Goal: Navigation & Orientation: Find specific page/section

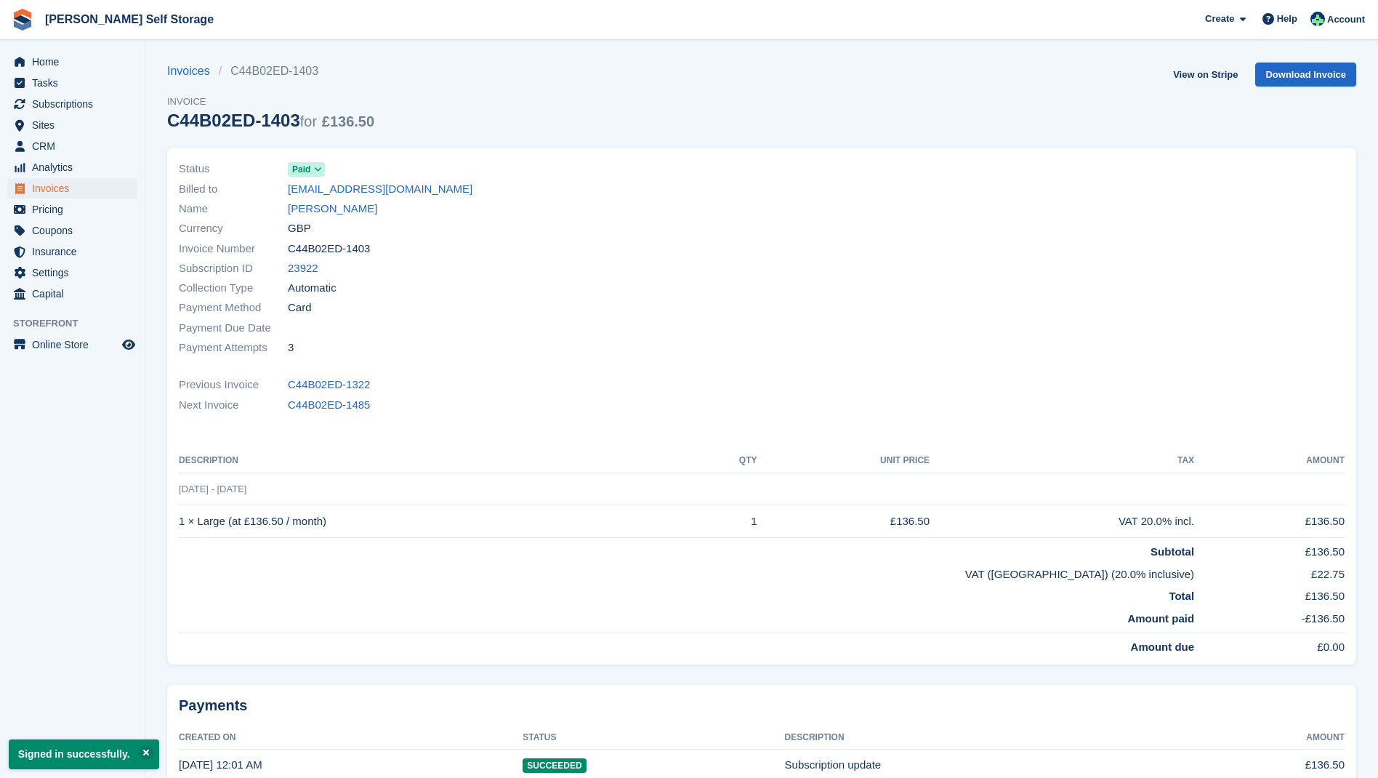
click at [92, 186] on span "Invoices" at bounding box center [75, 188] width 87 height 20
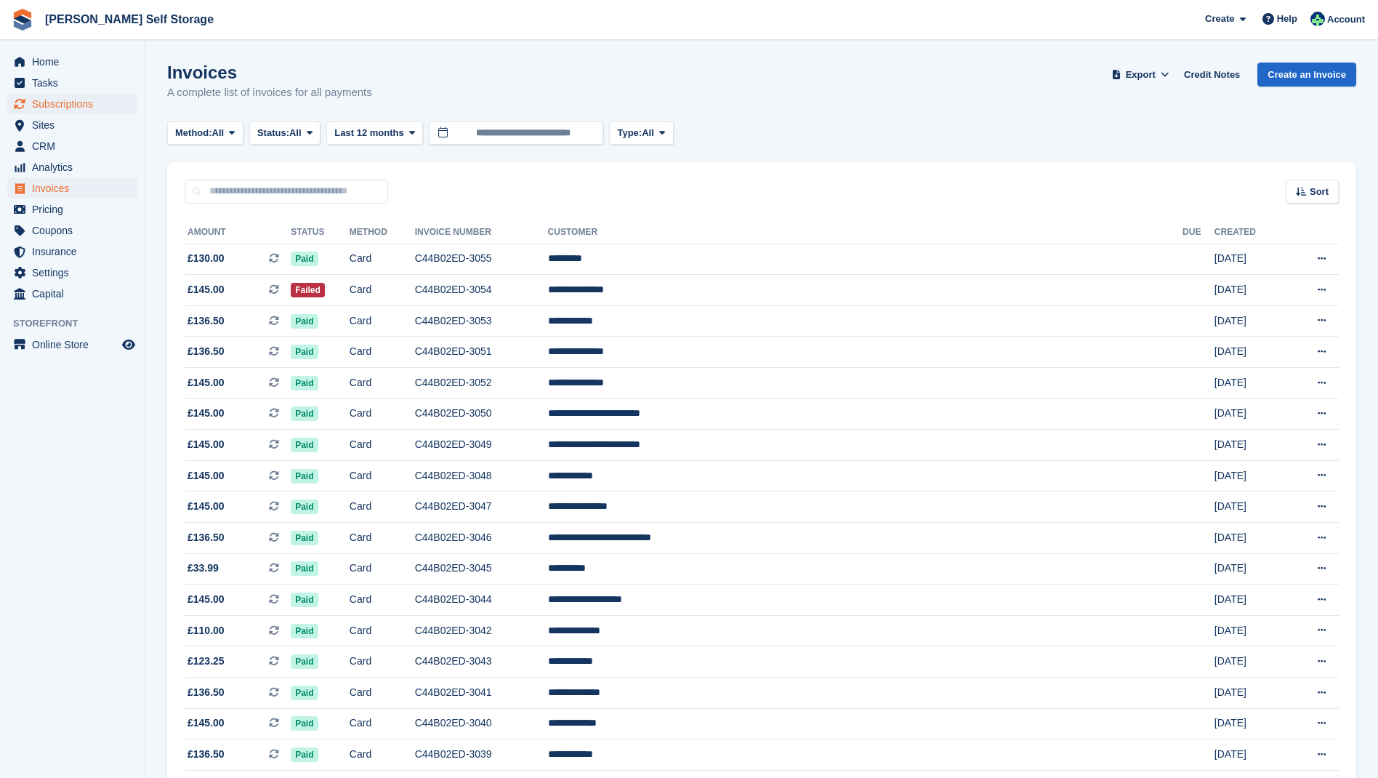
click at [68, 103] on span "Subscriptions" at bounding box center [75, 104] width 87 height 20
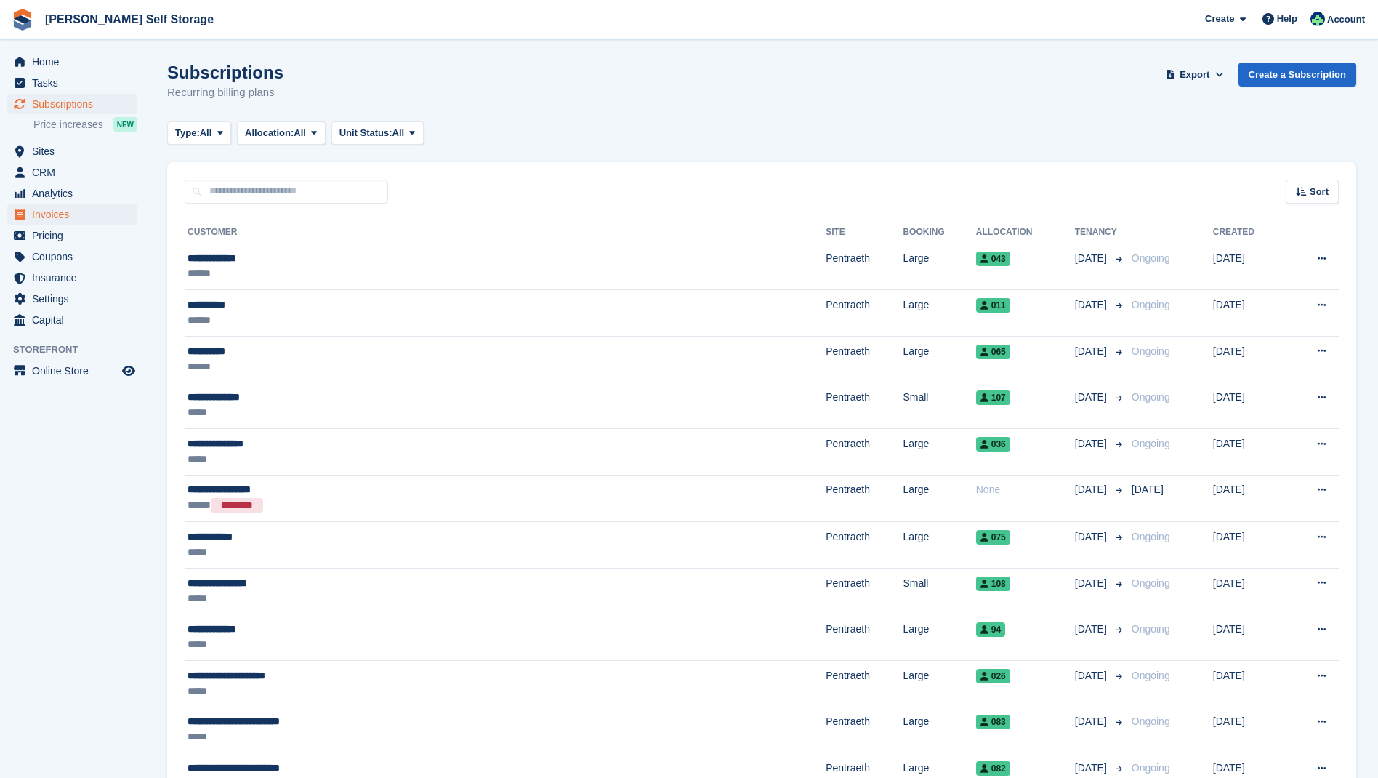
click at [50, 214] on span "Invoices" at bounding box center [75, 214] width 87 height 20
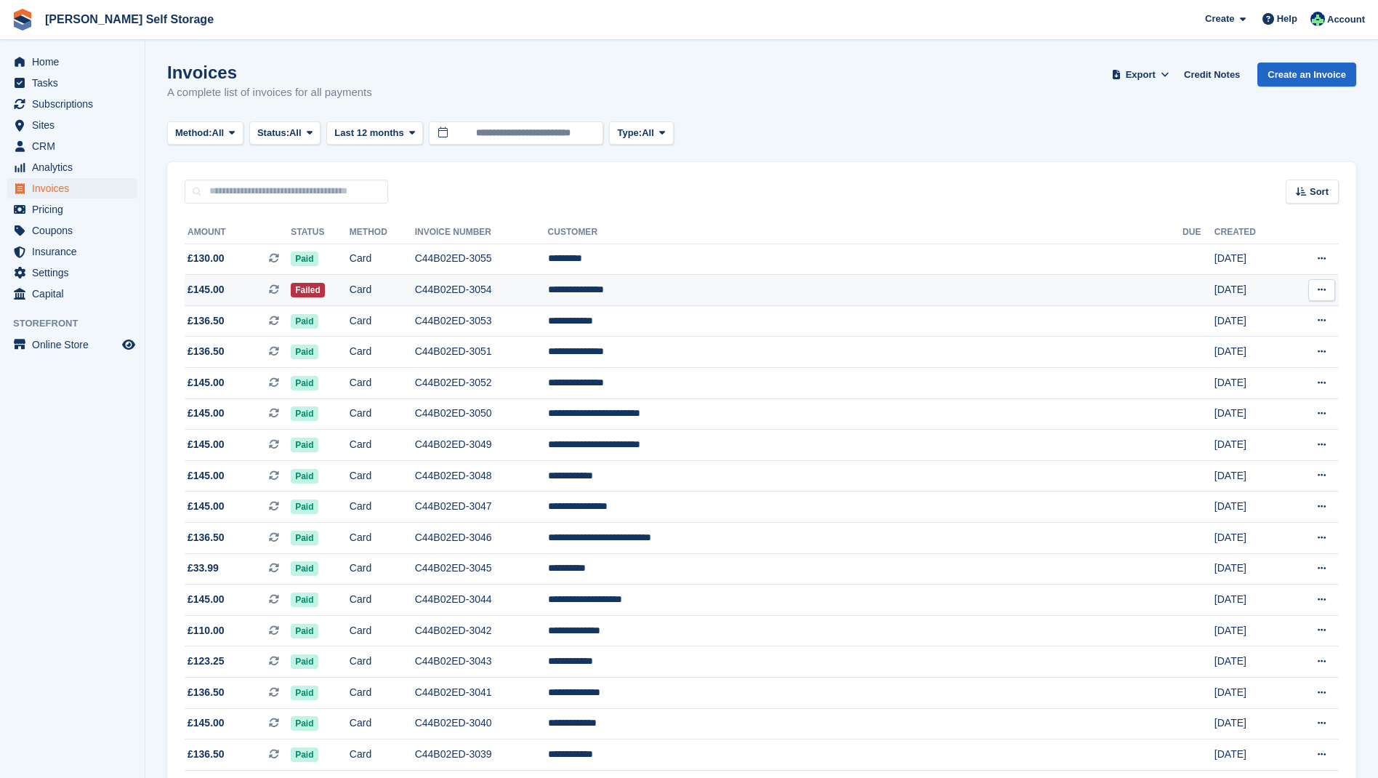
click at [548, 287] on td "C44B02ED-3054" at bounding box center [481, 290] width 133 height 31
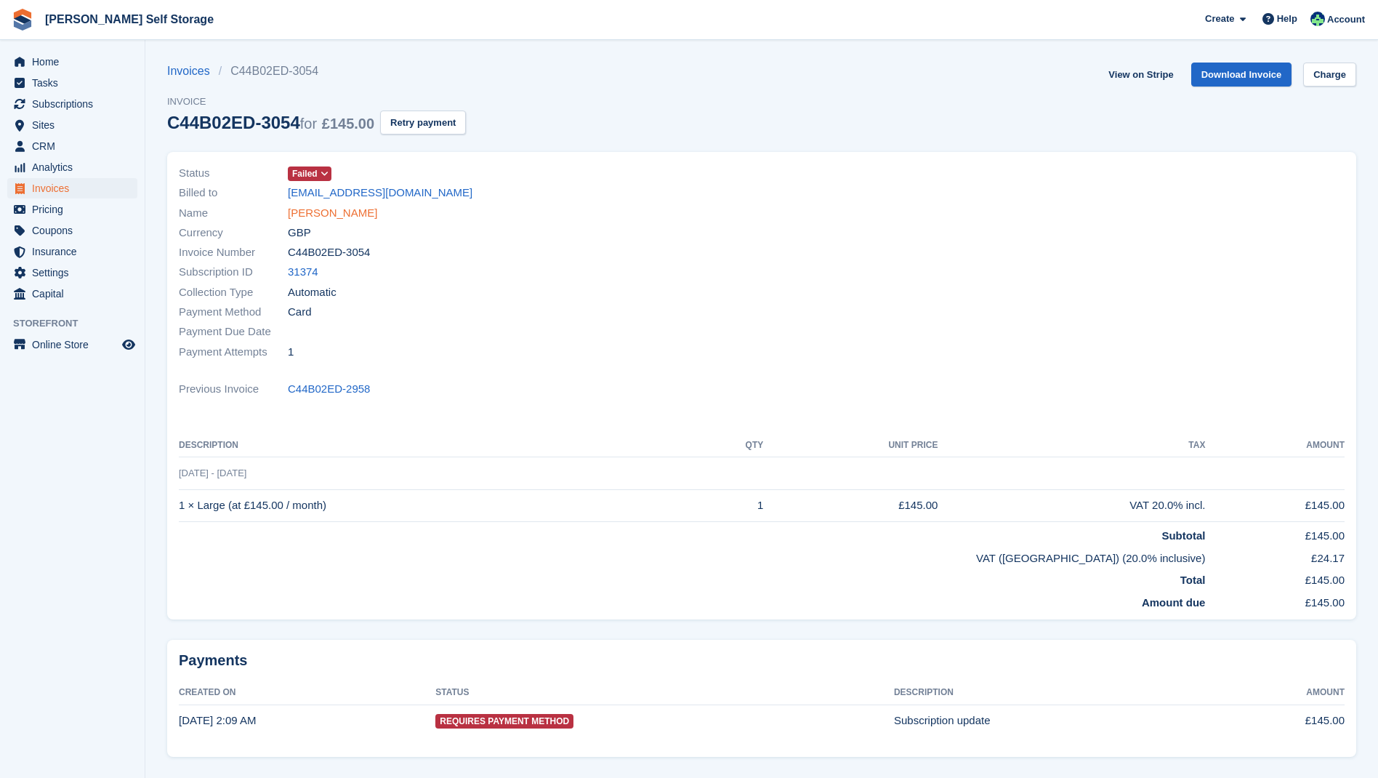
click at [323, 212] on link "[PERSON_NAME]" at bounding box center [332, 213] width 89 height 17
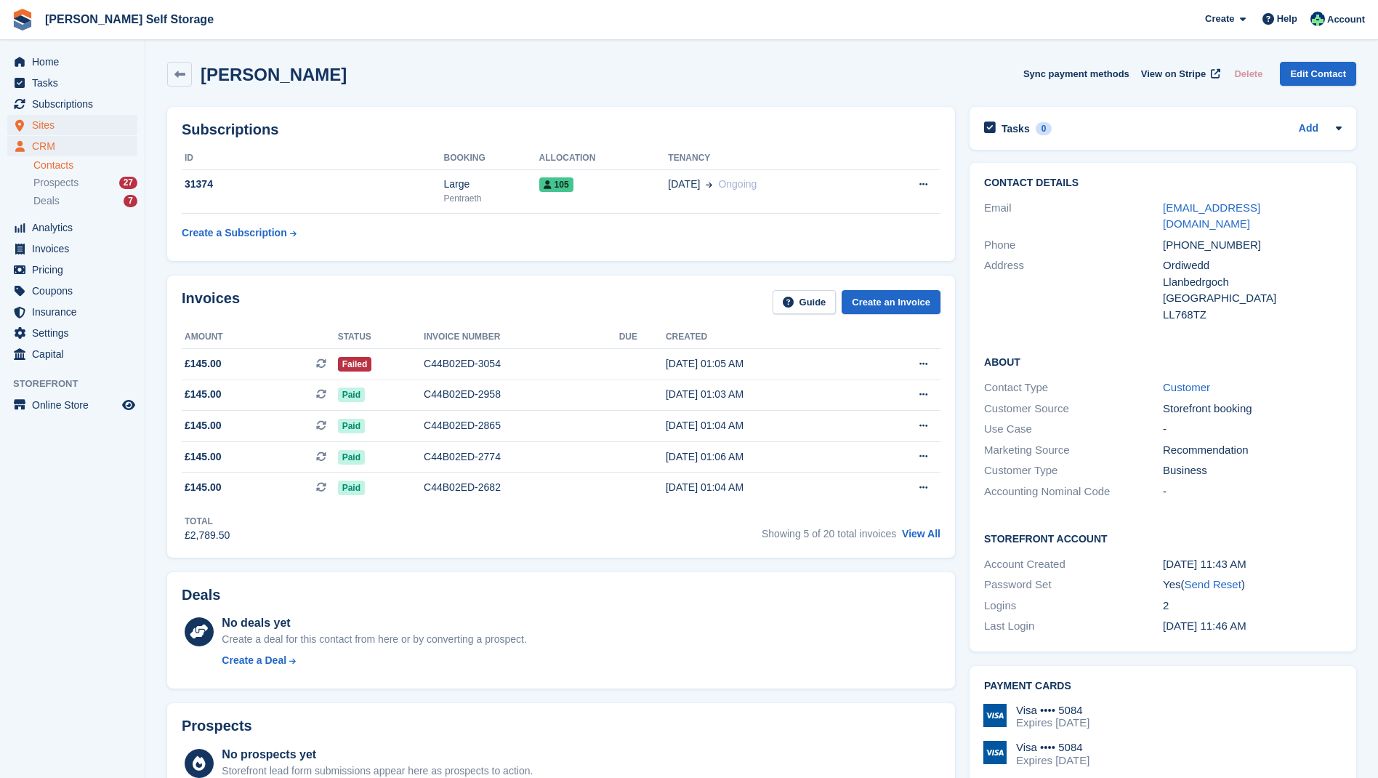
drag, startPoint x: 42, startPoint y: 124, endPoint x: 62, endPoint y: 121, distance: 19.7
click at [43, 124] on span "Sites" at bounding box center [75, 125] width 87 height 20
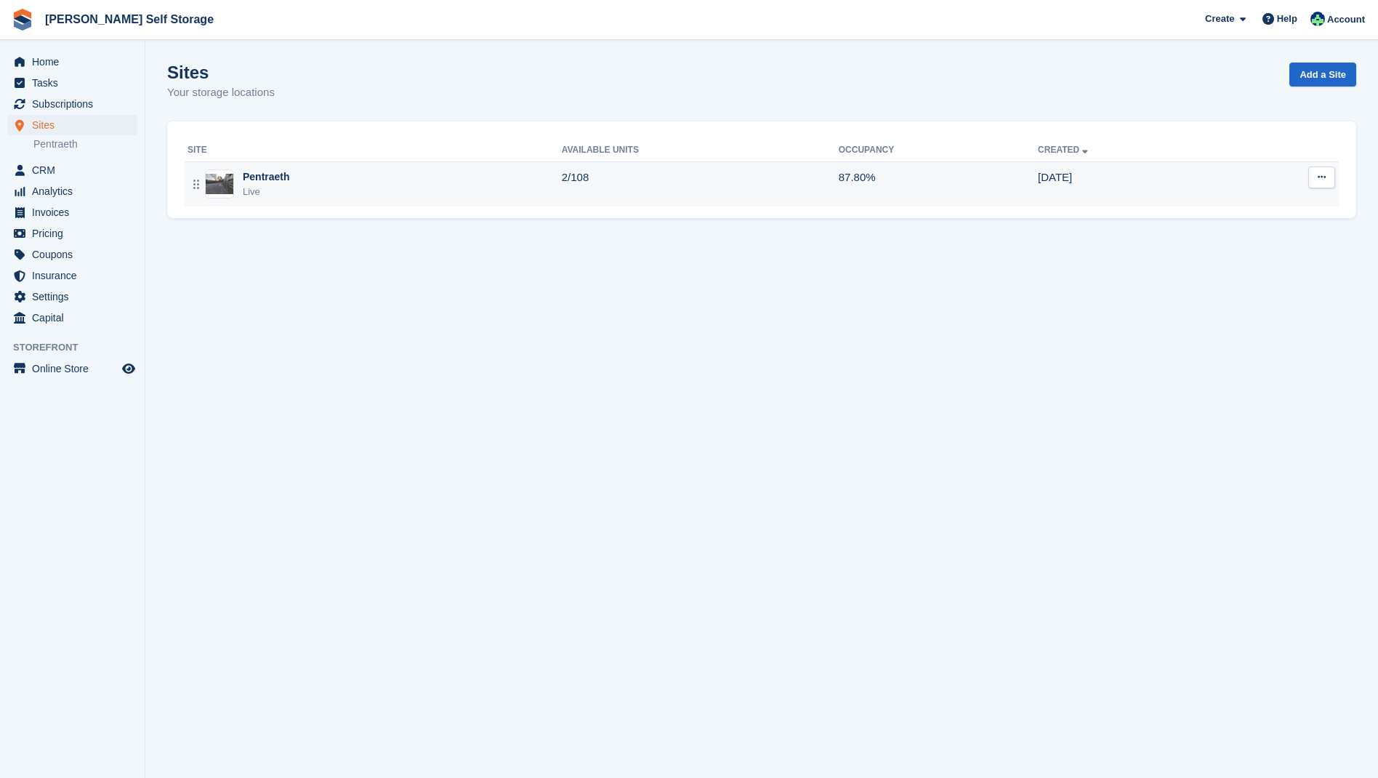
click at [269, 174] on div "Pentraeth" at bounding box center [266, 176] width 47 height 15
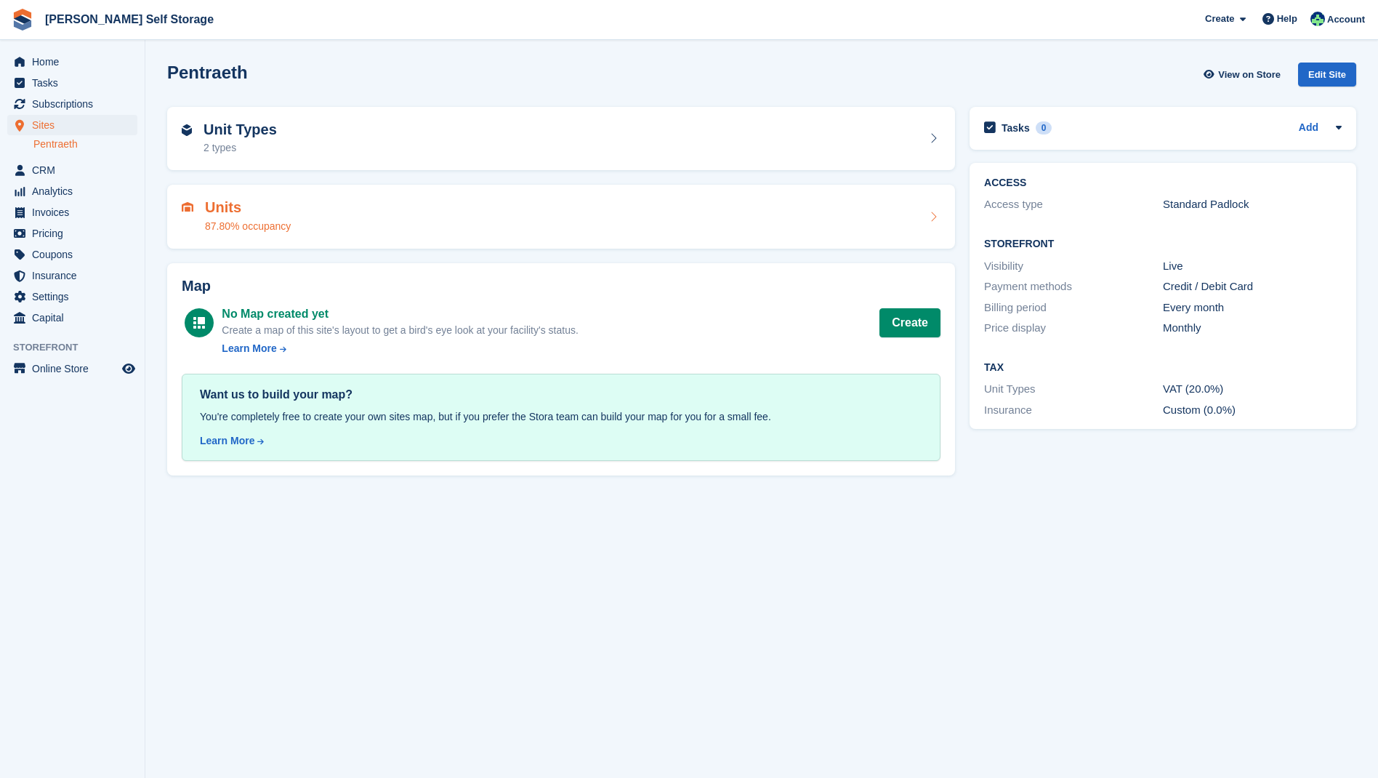
click at [218, 206] on h2 "Units" at bounding box center [248, 207] width 86 height 17
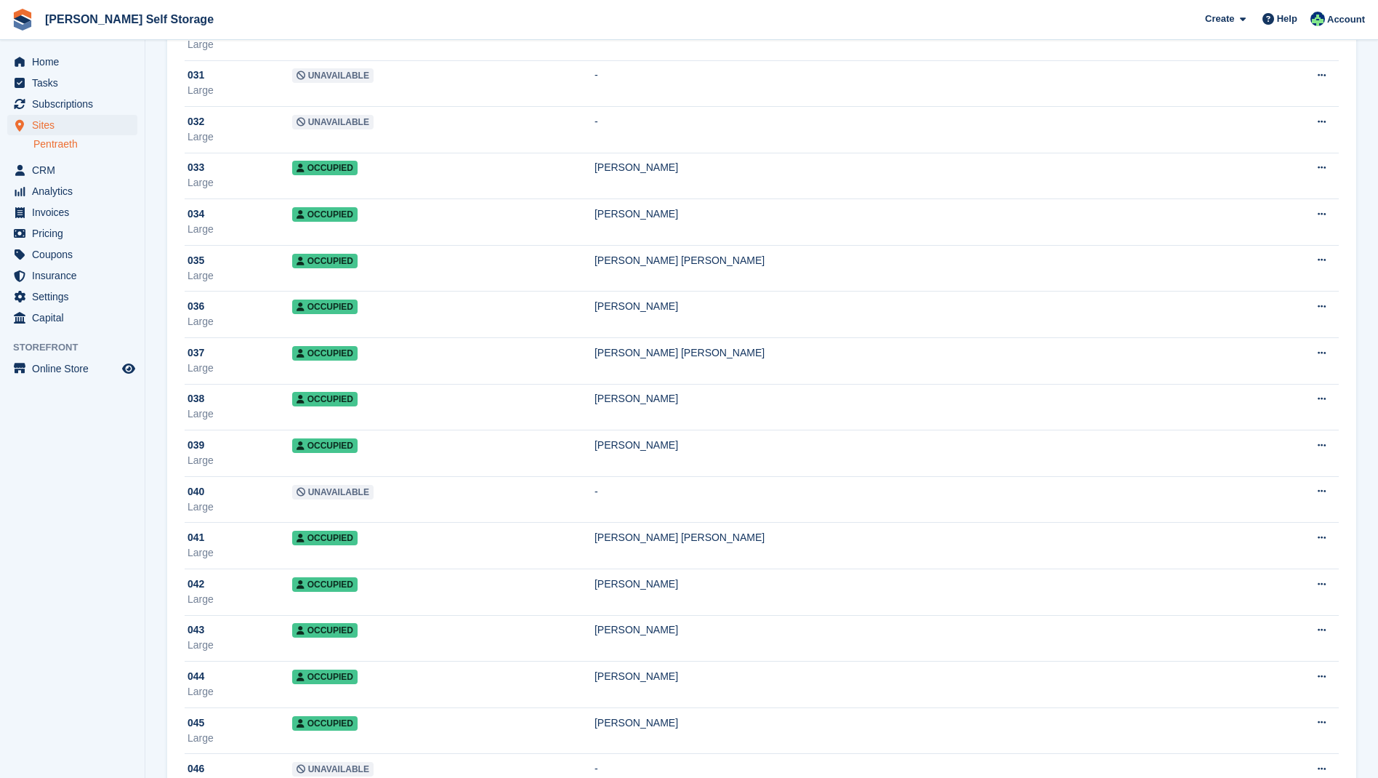
scroll to position [1504, 0]
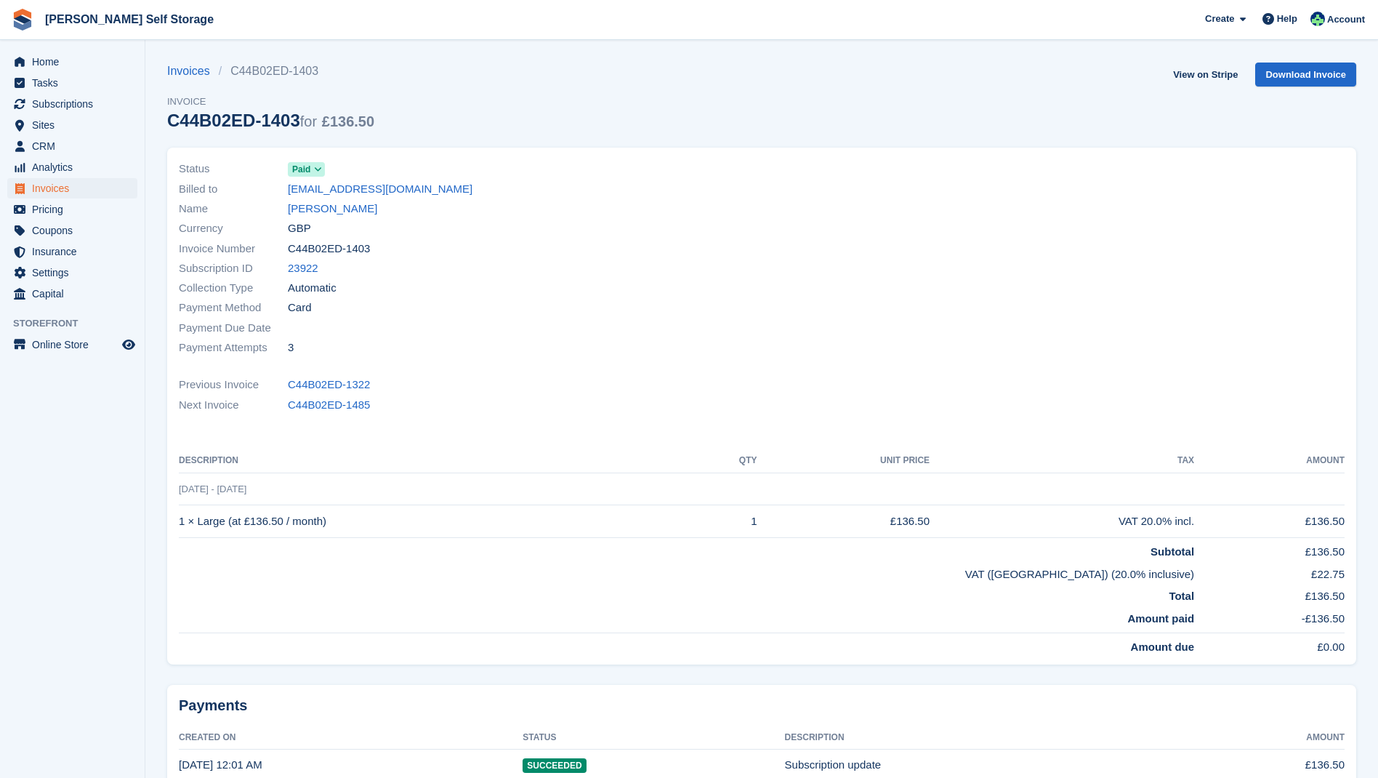
drag, startPoint x: 78, startPoint y: 102, endPoint x: 152, endPoint y: 110, distance: 73.8
click at [78, 102] on span "Subscriptions" at bounding box center [75, 104] width 87 height 20
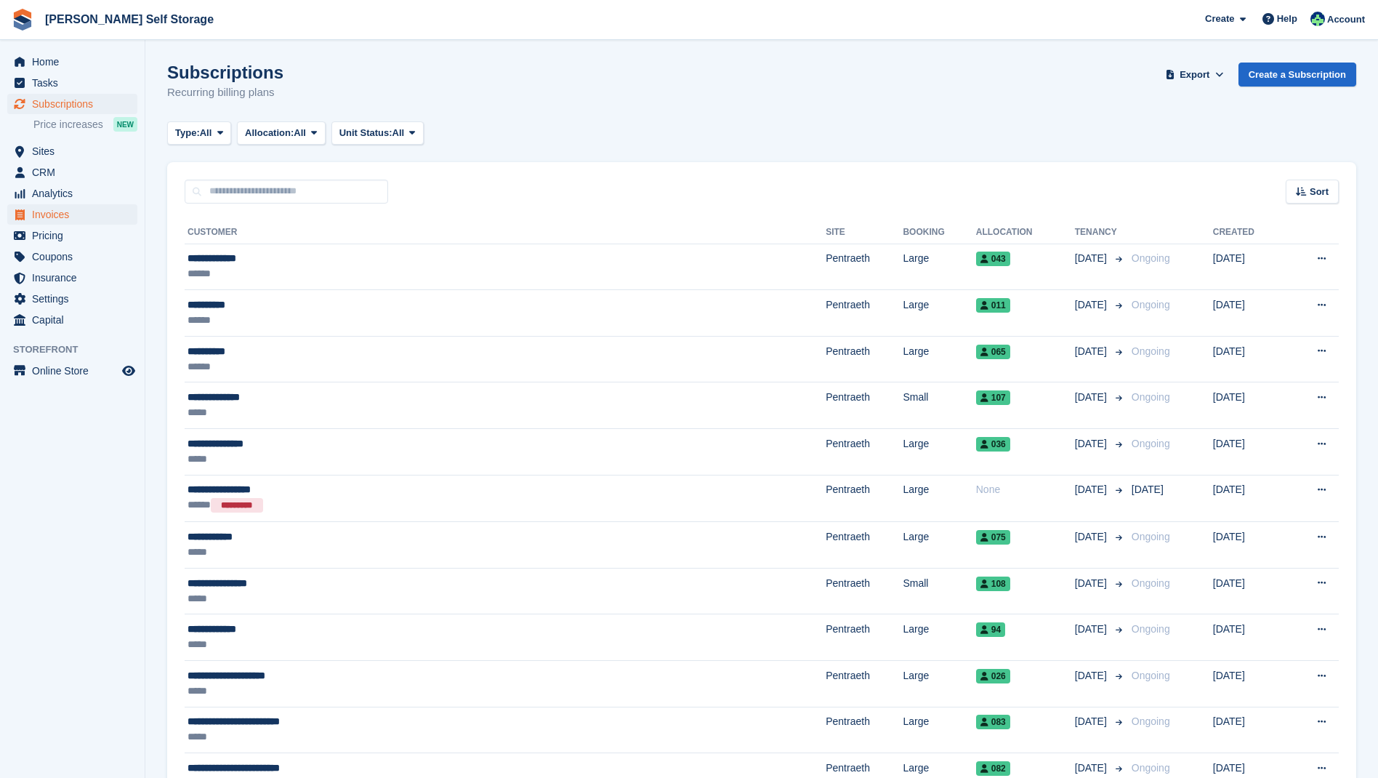
drag, startPoint x: 57, startPoint y: 217, endPoint x: 73, endPoint y: 218, distance: 16.7
click at [61, 217] on span "Invoices" at bounding box center [75, 214] width 87 height 20
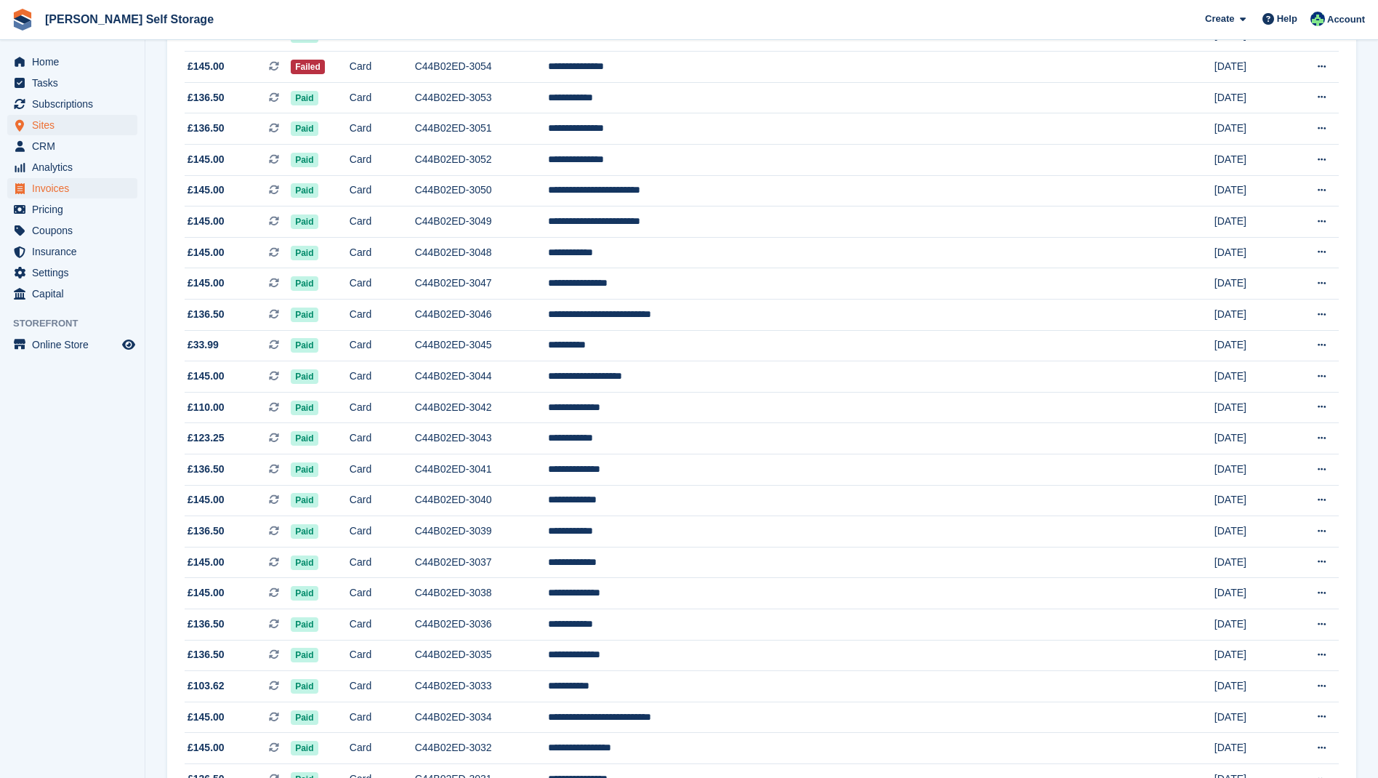
scroll to position [227, 0]
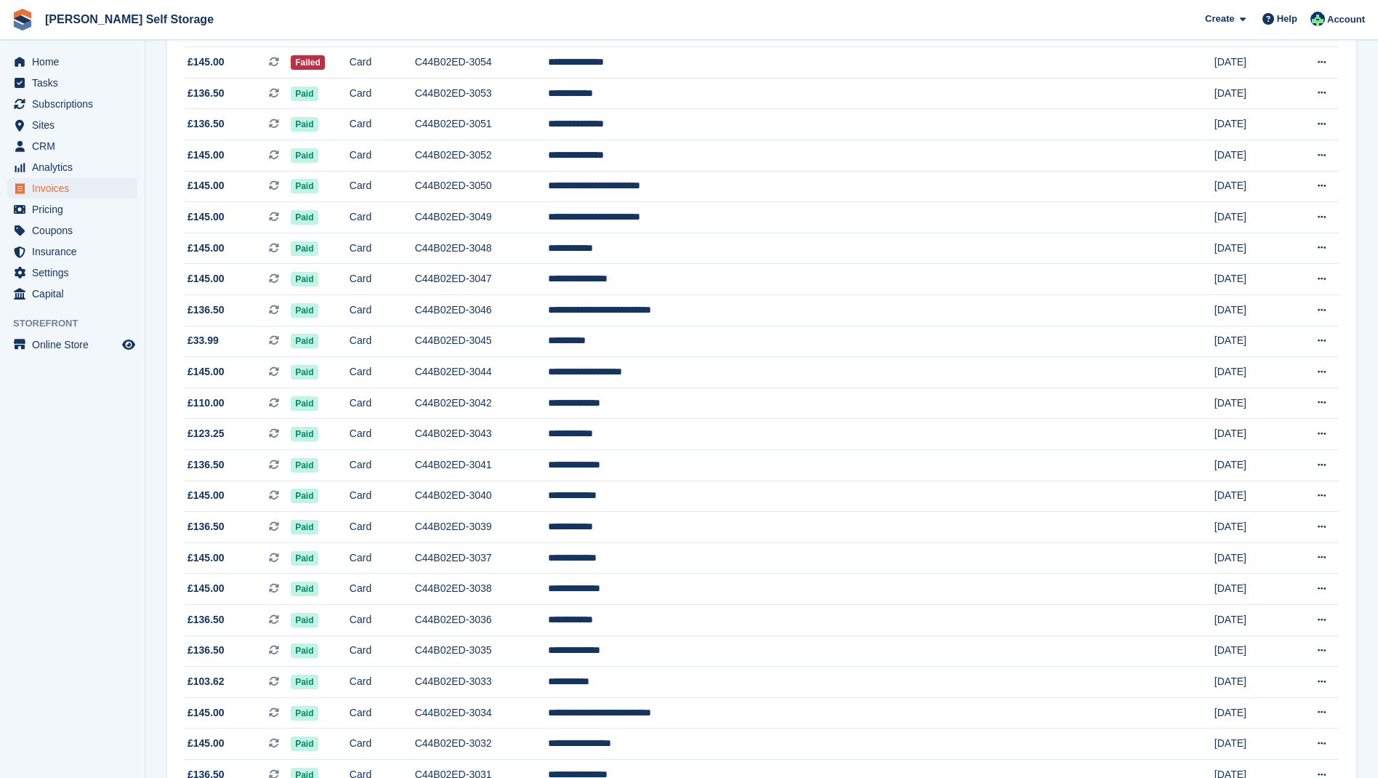
drag, startPoint x: 43, startPoint y: 126, endPoint x: 142, endPoint y: 133, distance: 99.1
click at [44, 126] on span "Sites" at bounding box center [75, 125] width 87 height 20
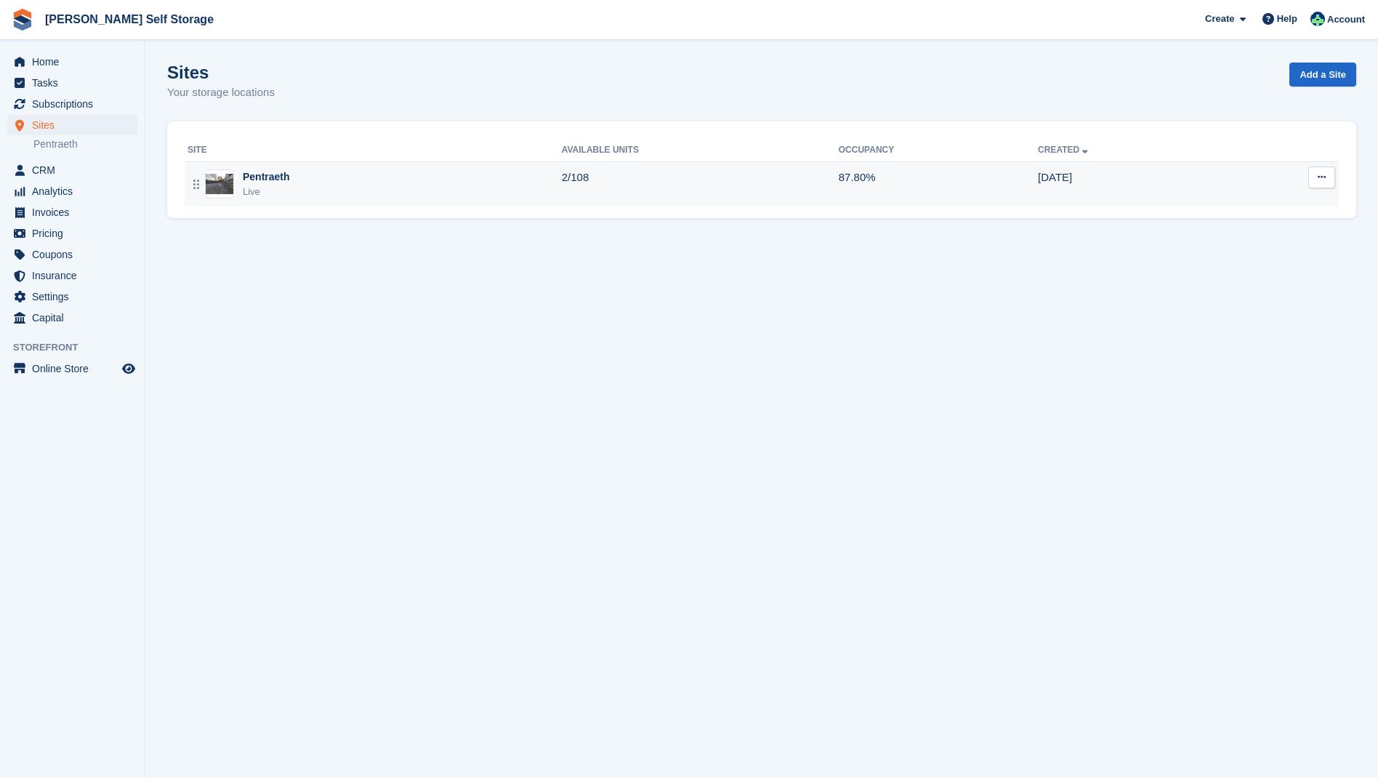
drag, startPoint x: 247, startPoint y: 173, endPoint x: 262, endPoint y: 176, distance: 14.8
click at [249, 173] on div "Pentraeth" at bounding box center [266, 176] width 47 height 15
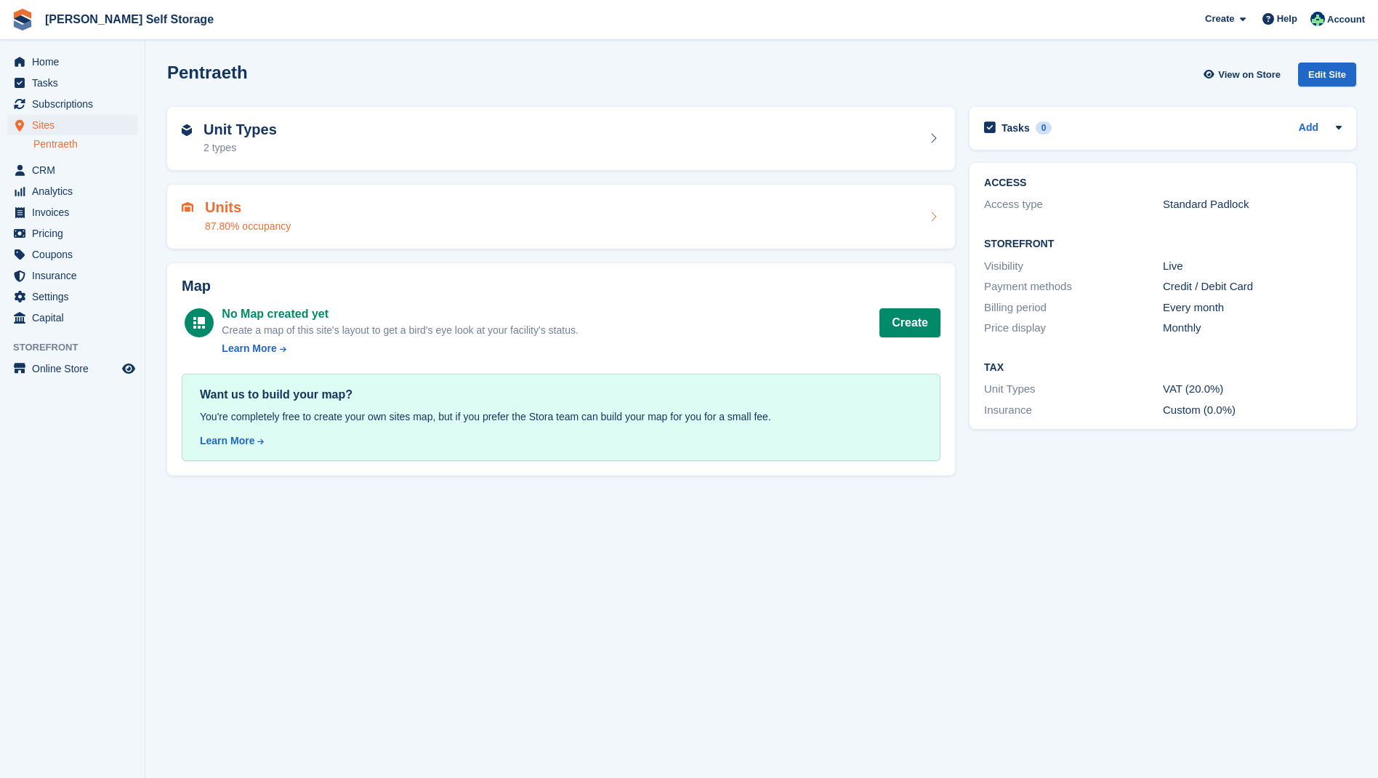
scroll to position [1, 0]
click at [247, 222] on div "87.80% occupancy" at bounding box center [248, 226] width 86 height 15
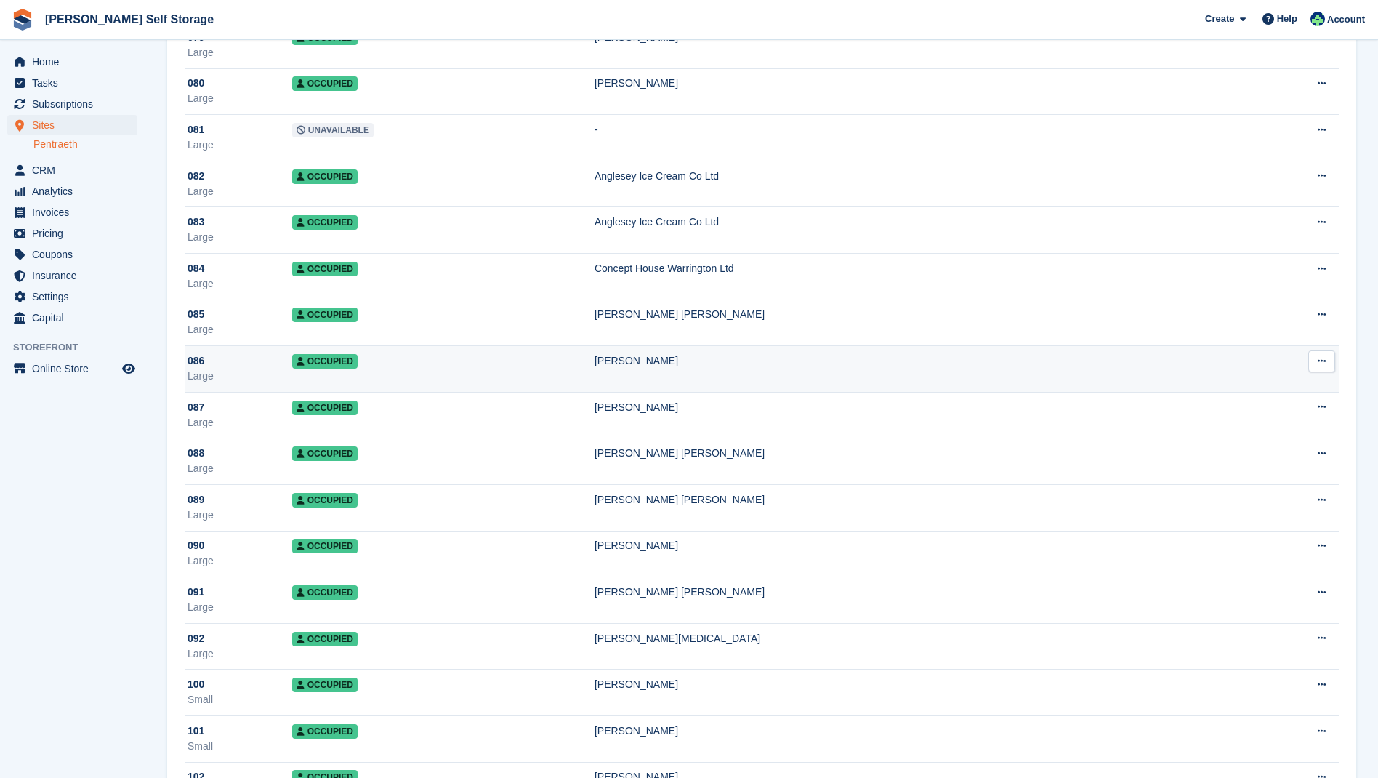
scroll to position [3771, 0]
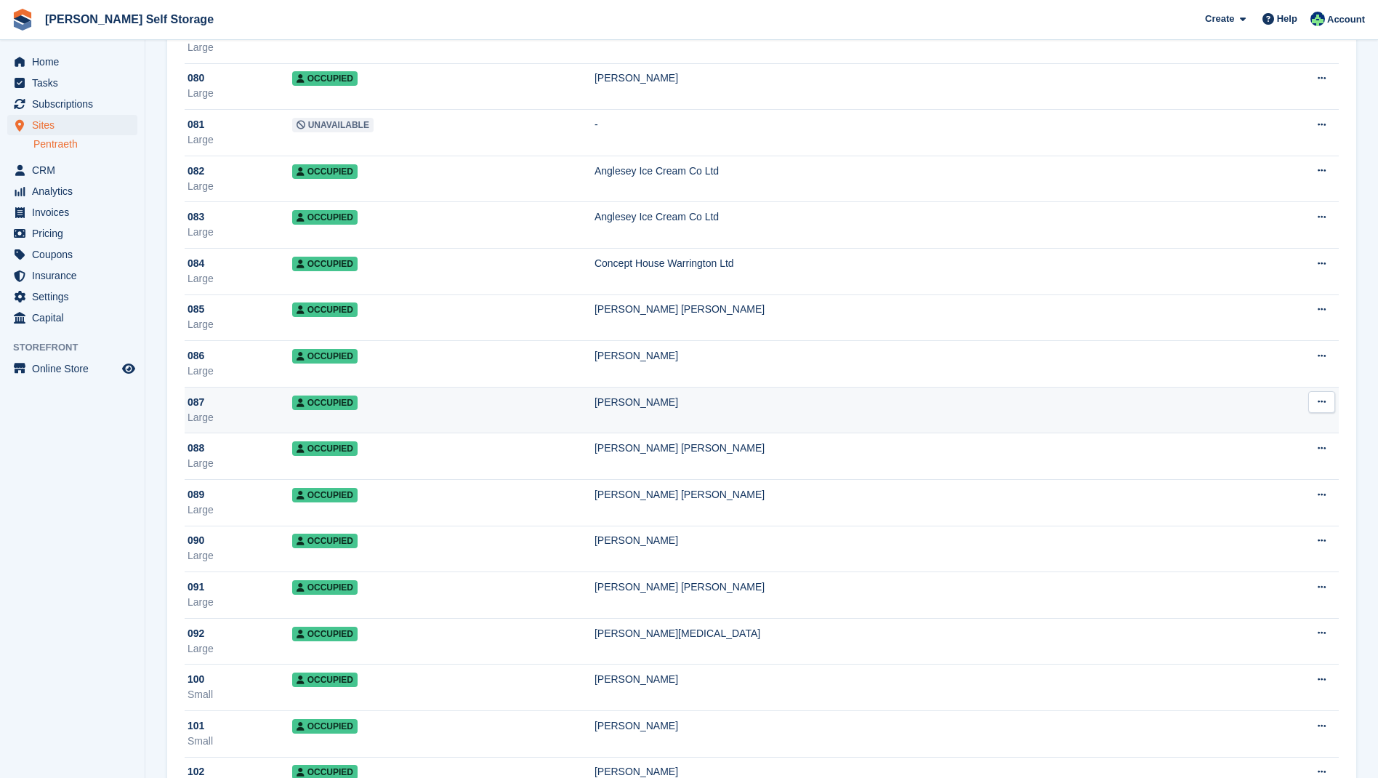
click at [334, 407] on span "Occupied" at bounding box center [324, 402] width 65 height 15
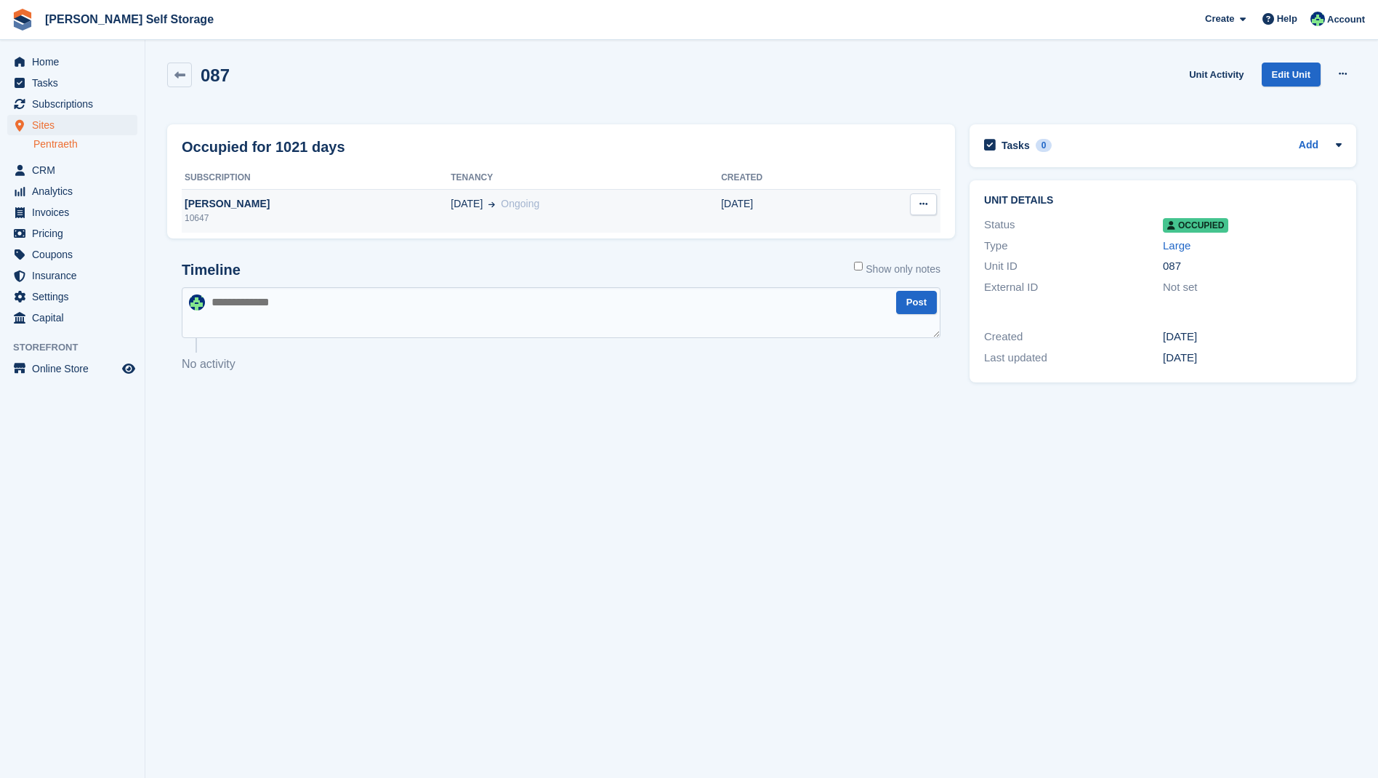
click at [451, 202] on span "[DATE]" at bounding box center [467, 203] width 32 height 15
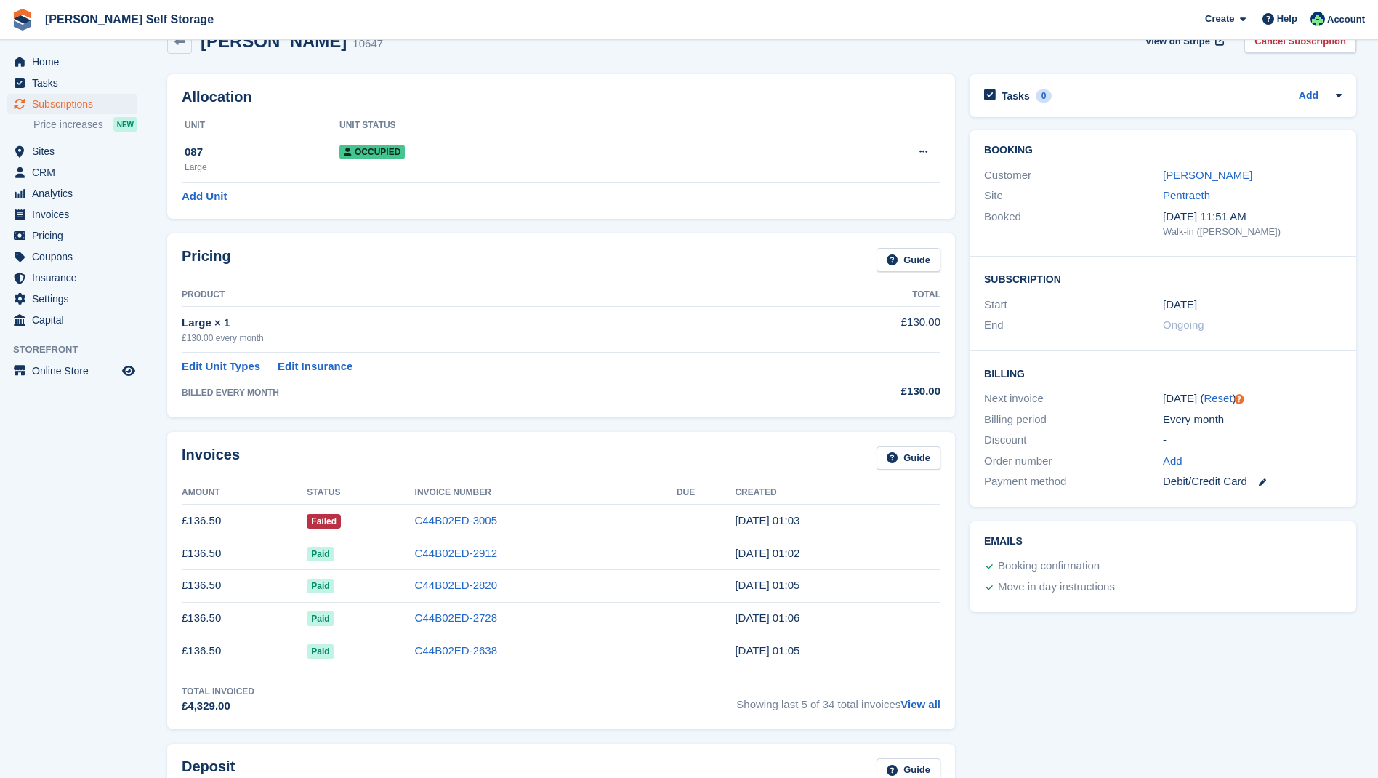
scroll to position [29, 0]
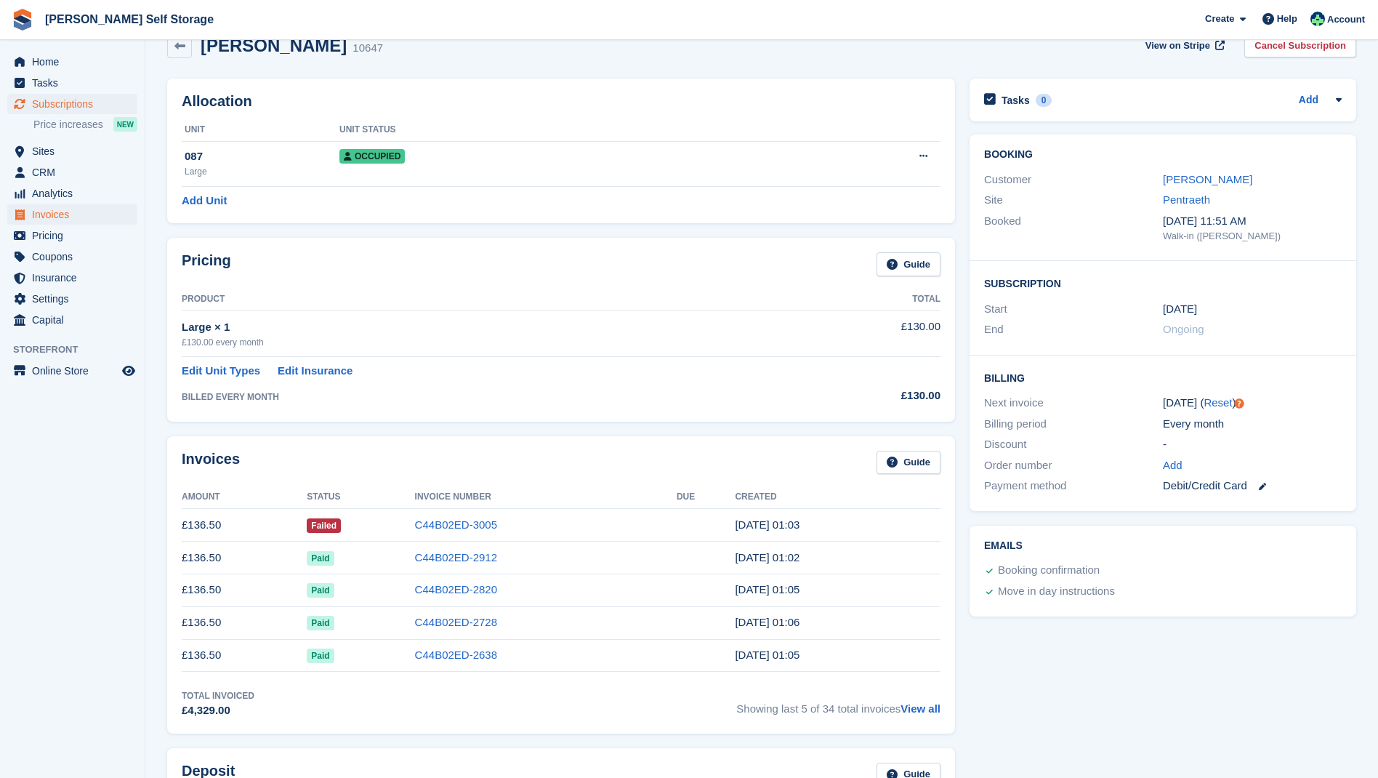
click at [67, 211] on span "Invoices" at bounding box center [75, 214] width 87 height 20
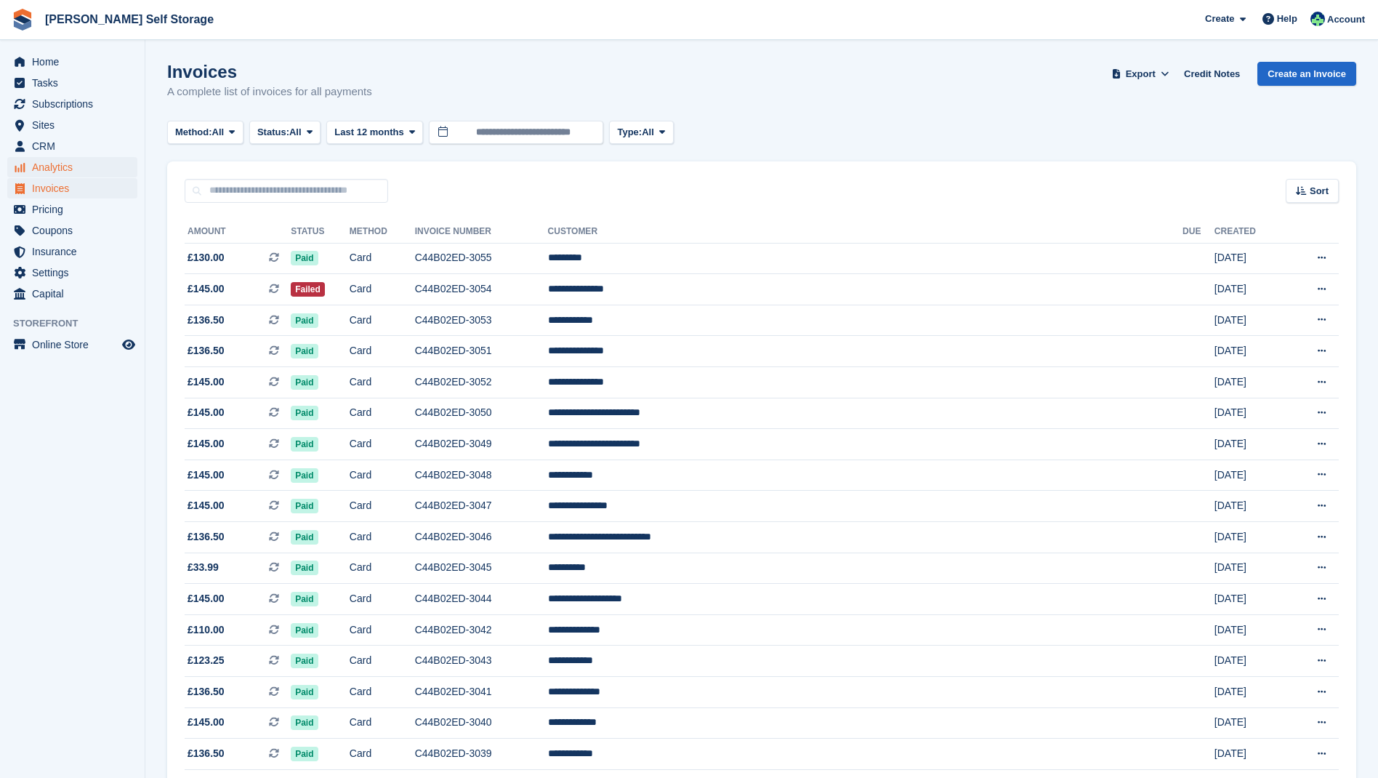
scroll to position [1, 0]
drag, startPoint x: 64, startPoint y: 188, endPoint x: 148, endPoint y: 184, distance: 84.4
click at [66, 188] on span "Invoices" at bounding box center [75, 188] width 87 height 20
click at [44, 124] on span "Sites" at bounding box center [75, 125] width 87 height 20
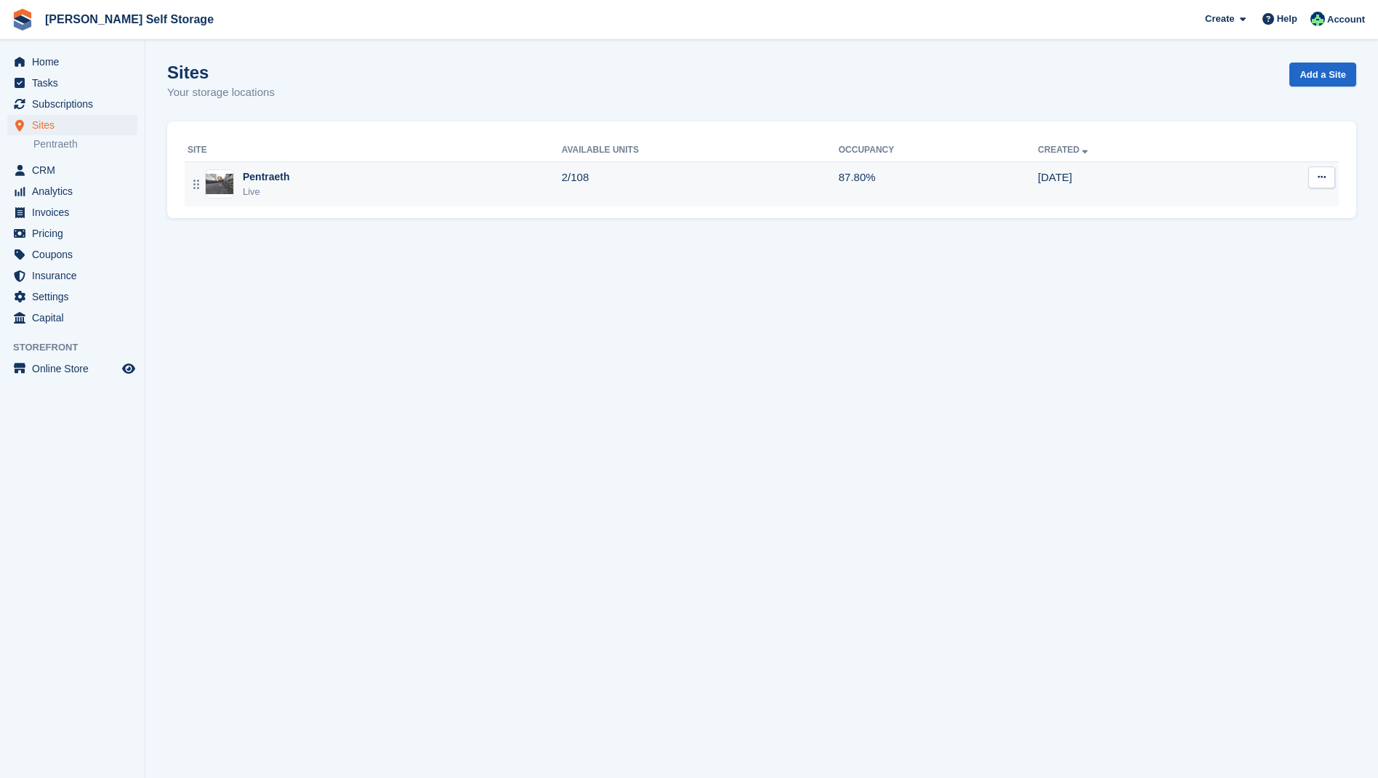
click at [272, 177] on div "Pentraeth" at bounding box center [266, 176] width 47 height 15
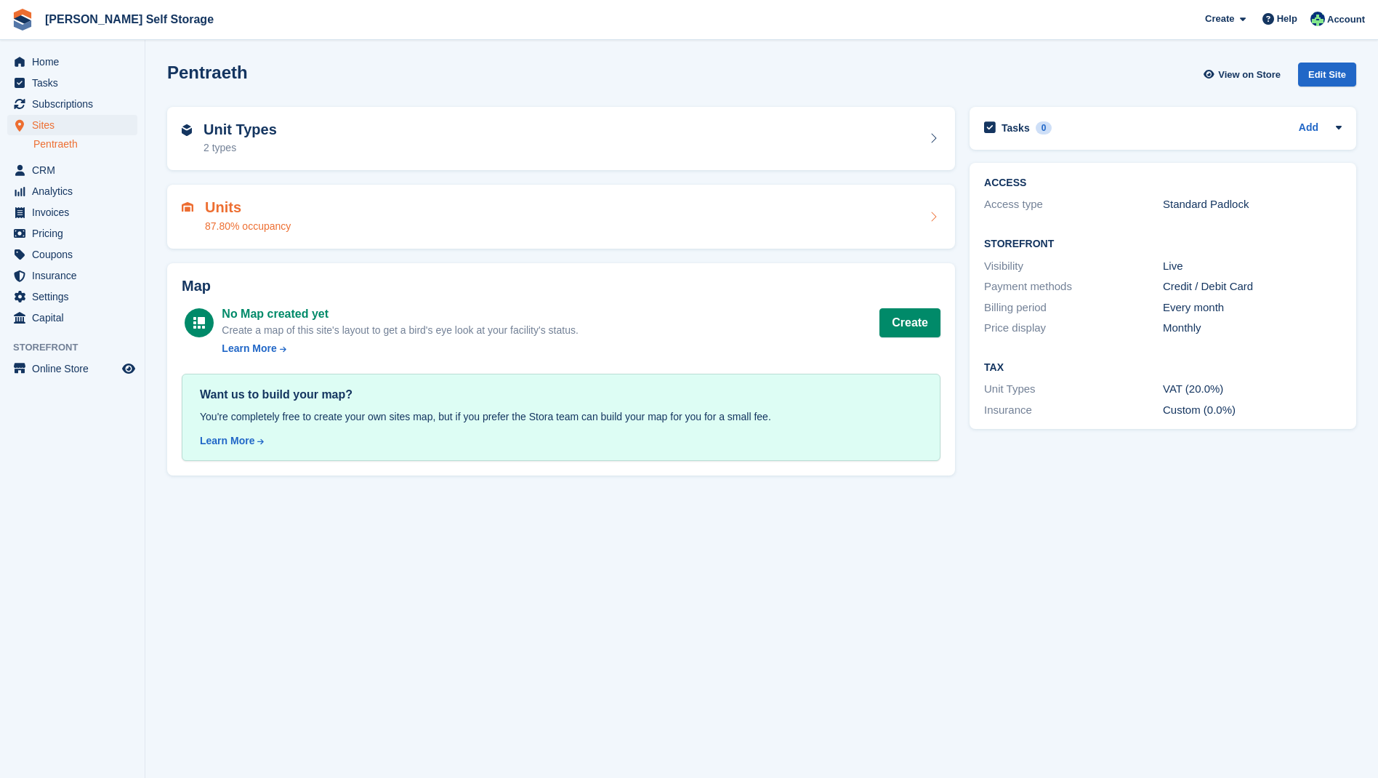
drag, startPoint x: 211, startPoint y: 206, endPoint x: 281, endPoint y: 208, distance: 70.5
click at [214, 206] on h2 "Units" at bounding box center [248, 207] width 86 height 17
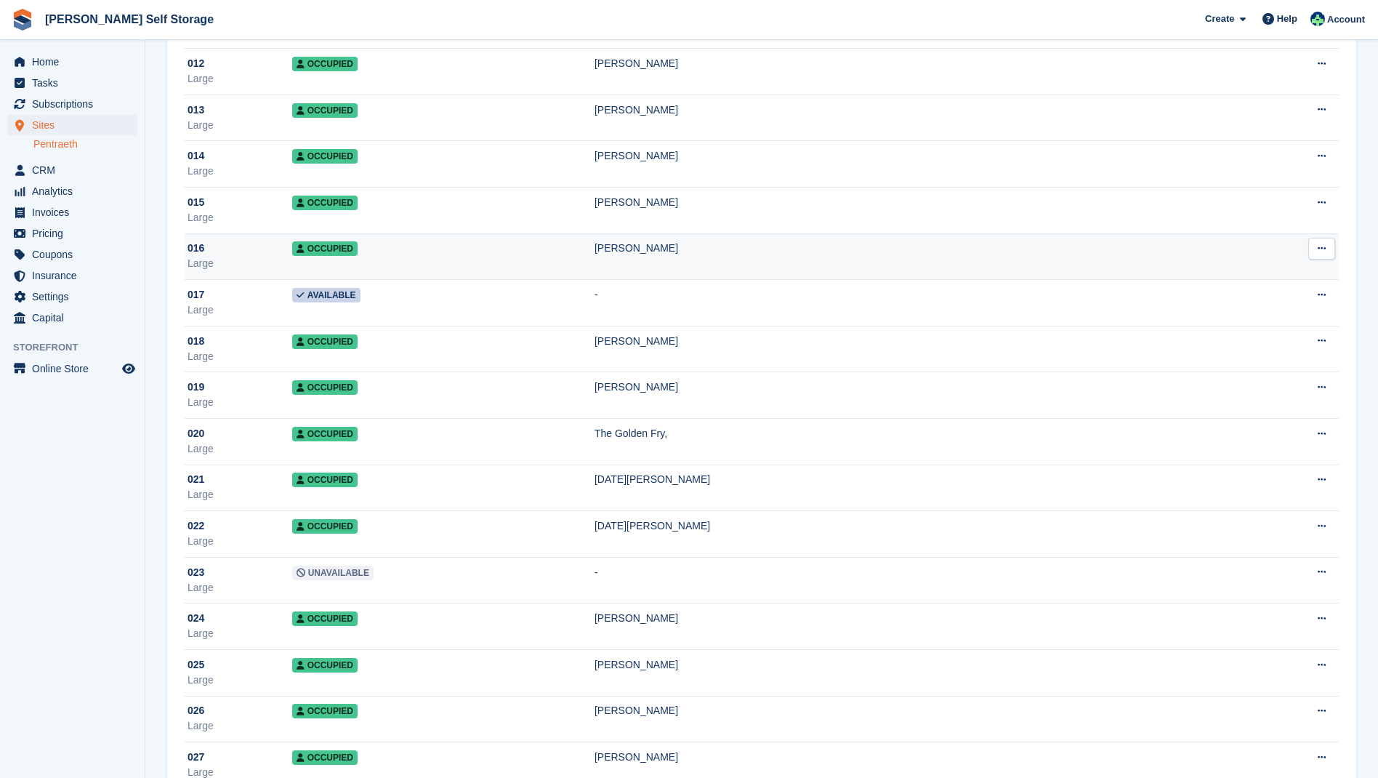
scroll to position [644, 1]
click at [653, 250] on div "[PERSON_NAME]" at bounding box center [911, 247] width 632 height 15
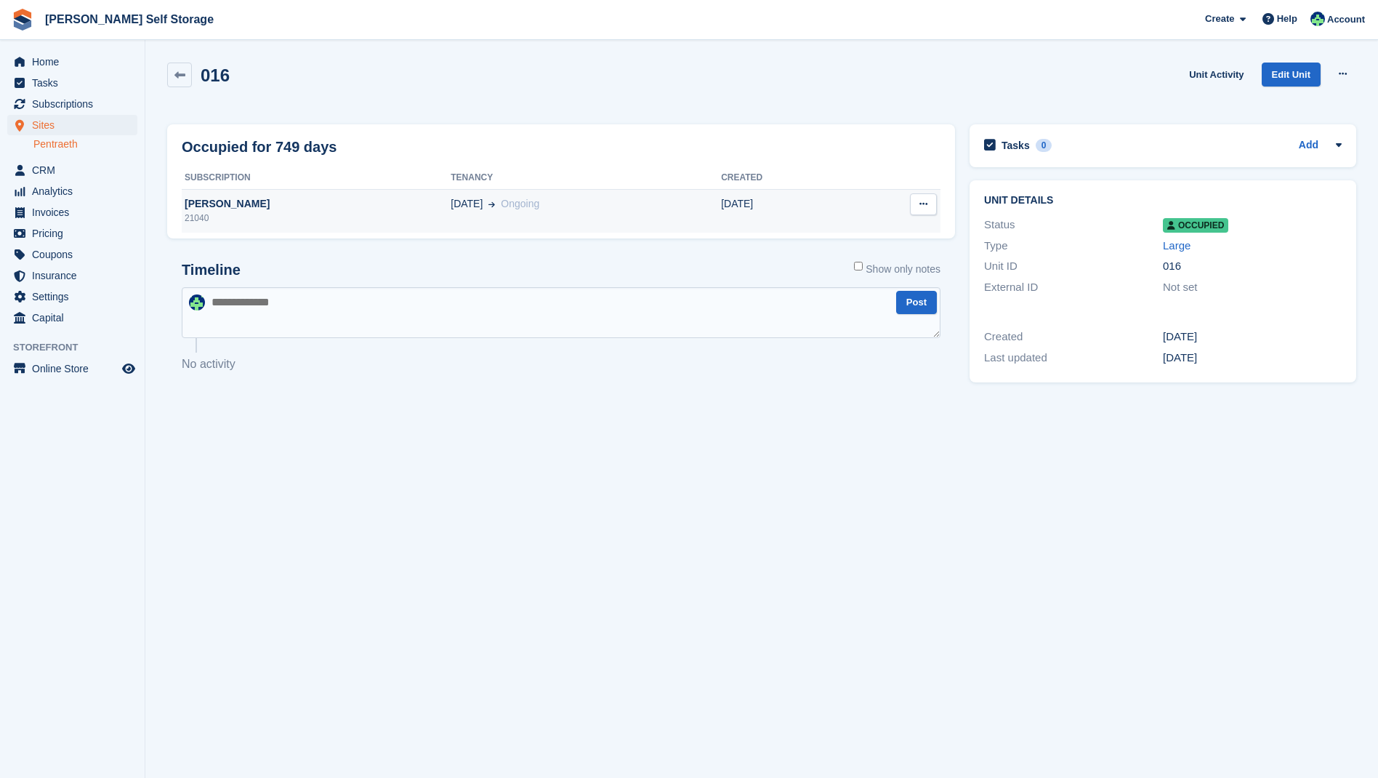
scroll to position [1, 0]
click at [216, 203] on div "[PERSON_NAME]" at bounding box center [316, 203] width 269 height 15
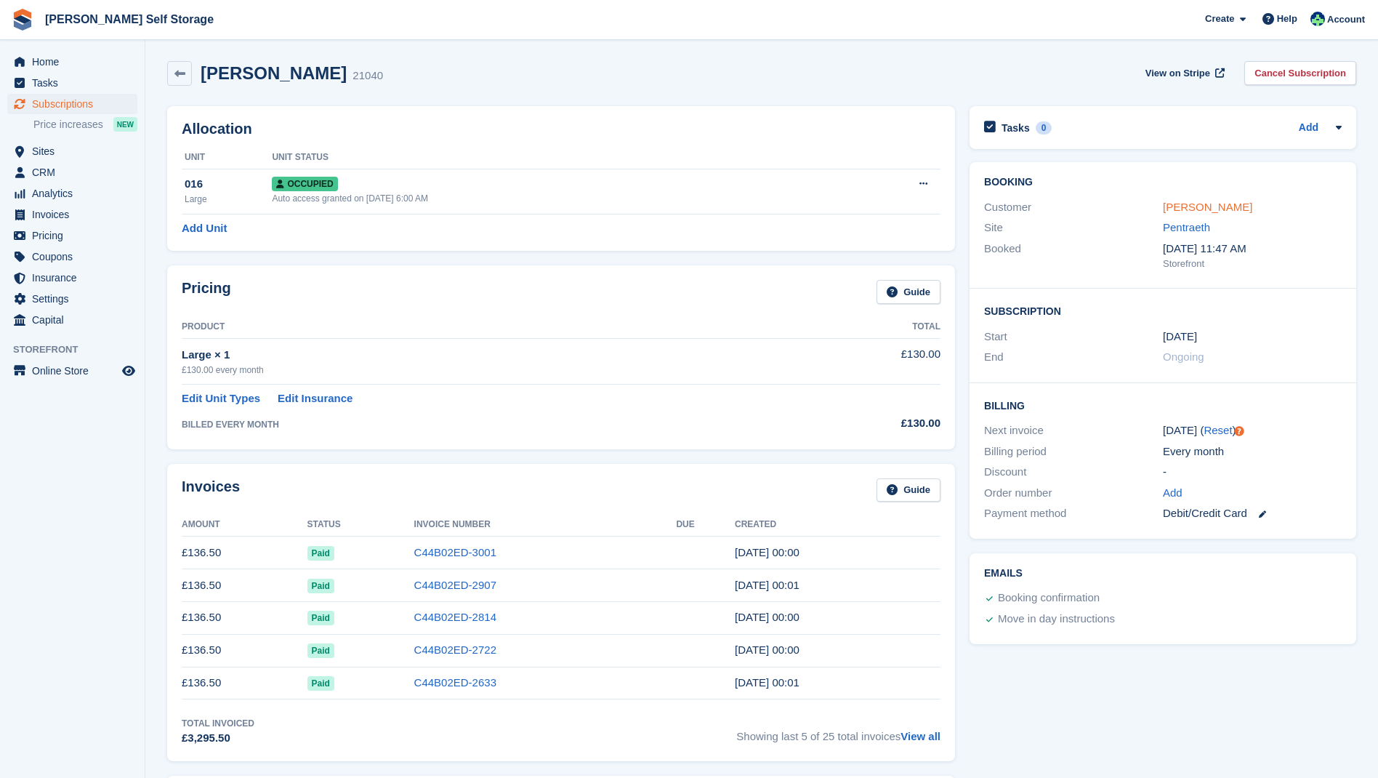
scroll to position [1, 0]
click at [1186, 206] on link "[PERSON_NAME]" at bounding box center [1207, 207] width 89 height 12
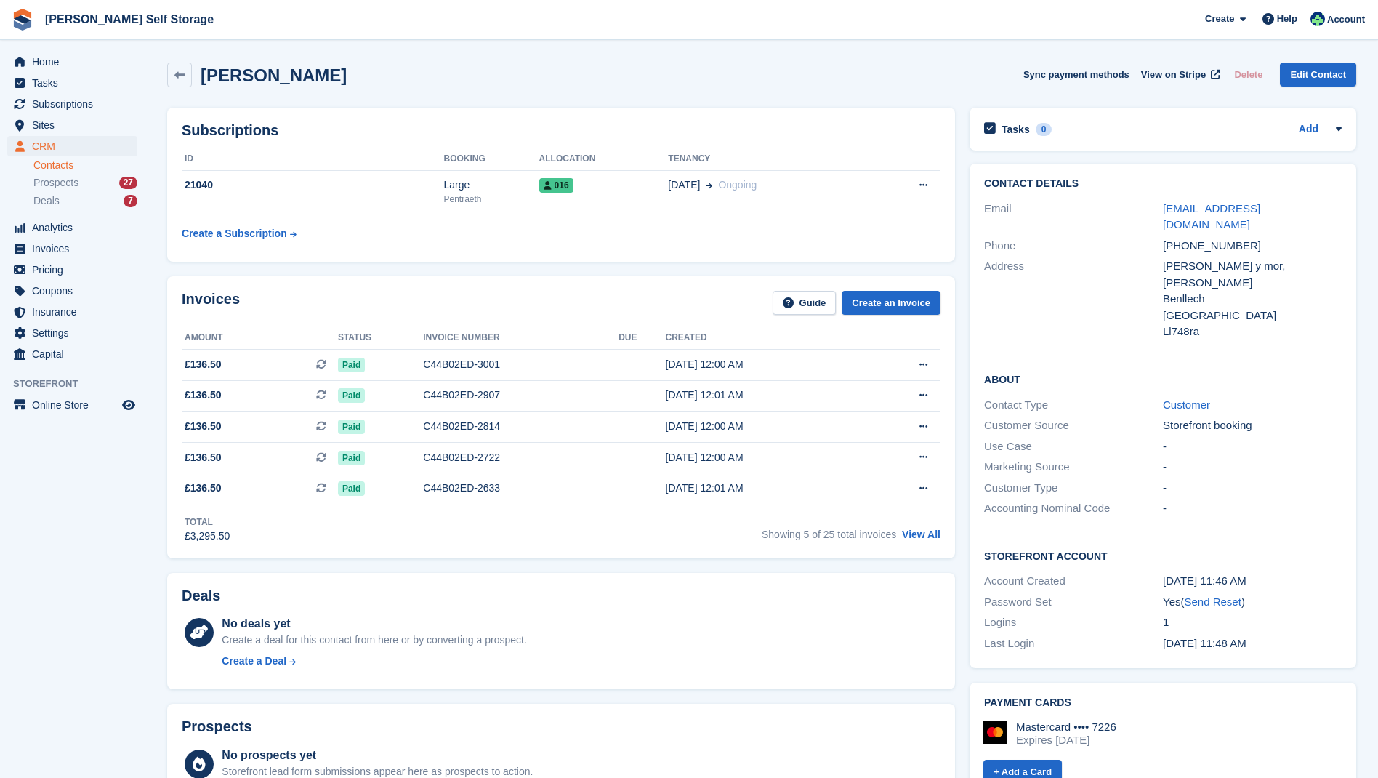
scroll to position [1, 0]
